Goal: Find specific page/section

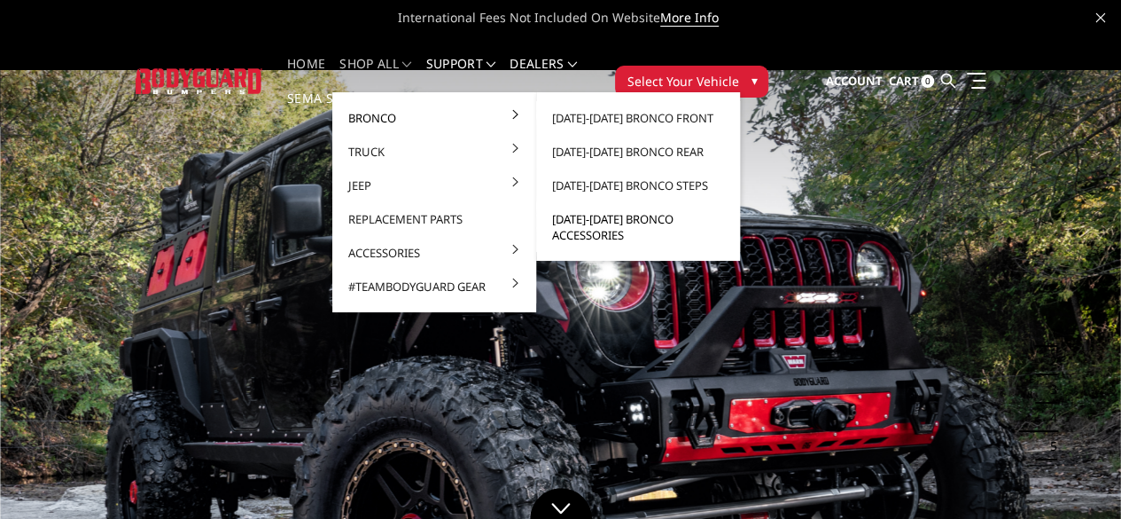
click at [564, 222] on link "[DATE]-[DATE] Bronco Accessories" at bounding box center [638, 227] width 190 height 50
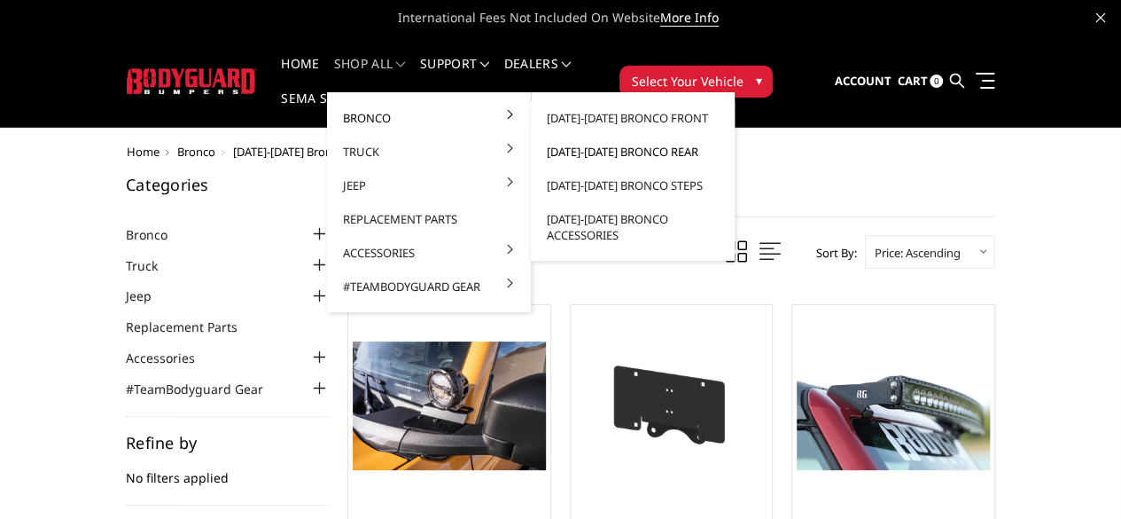
click at [544, 152] on link "[DATE]-[DATE] Bronco Rear" at bounding box center [633, 152] width 190 height 34
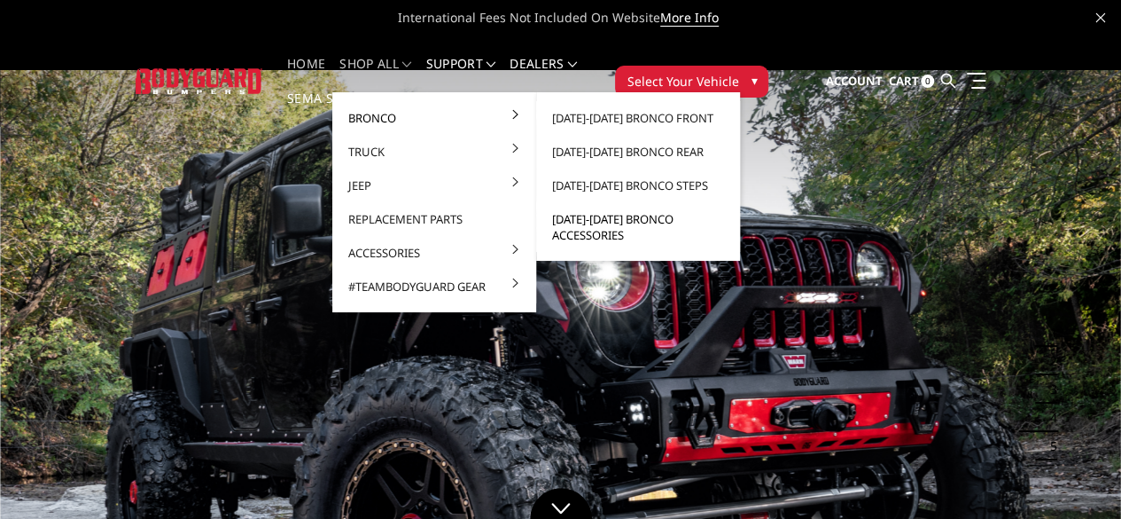
click at [543, 235] on link "[DATE]-[DATE] Bronco Accessories" at bounding box center [638, 227] width 190 height 50
